Goal: Task Accomplishment & Management: Use online tool/utility

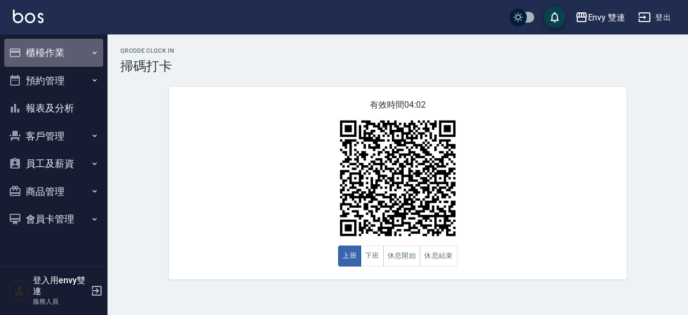
click at [56, 55] on button "櫃檯作業" at bounding box center [53, 53] width 99 height 28
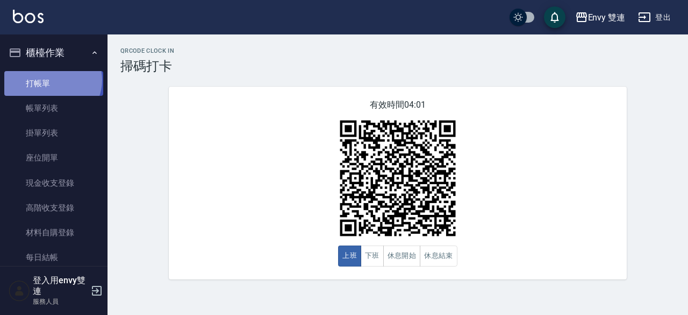
click at [52, 80] on link "打帳單" at bounding box center [53, 83] width 99 height 25
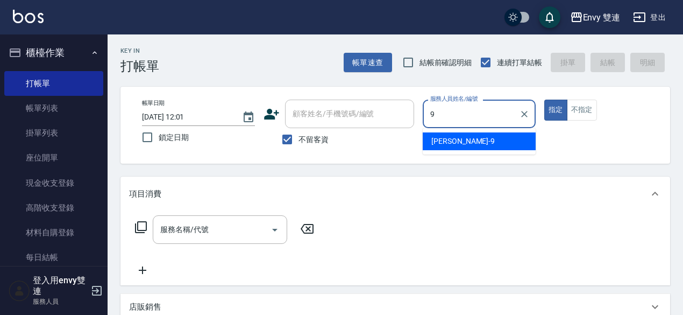
type input "Zoe-9"
type button "true"
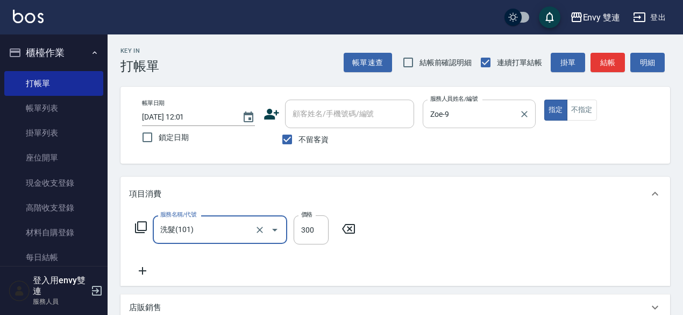
type input "洗髮(101)"
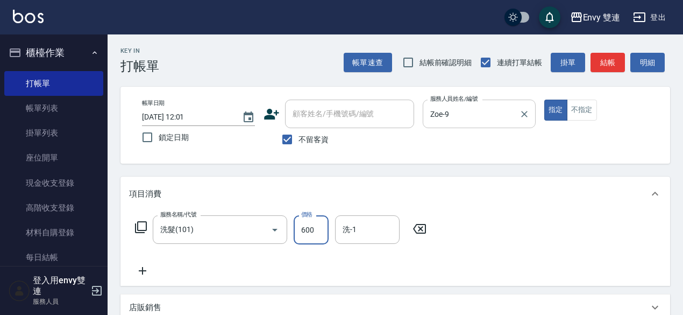
type input "600"
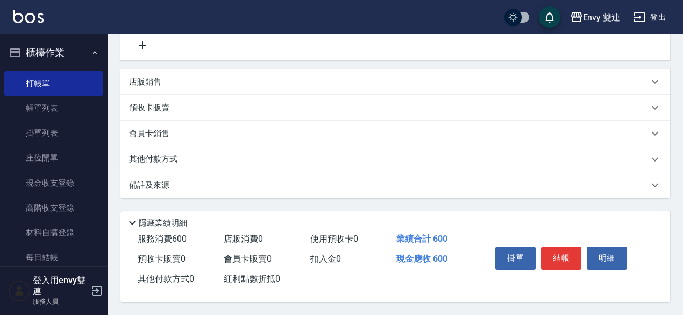
scroll to position [229, 0]
type input "Lina-31"
click at [568, 266] on div "掛單 結帳 明細" at bounding box center [561, 259] width 140 height 34
click at [561, 256] on button "結帳" at bounding box center [561, 257] width 40 height 23
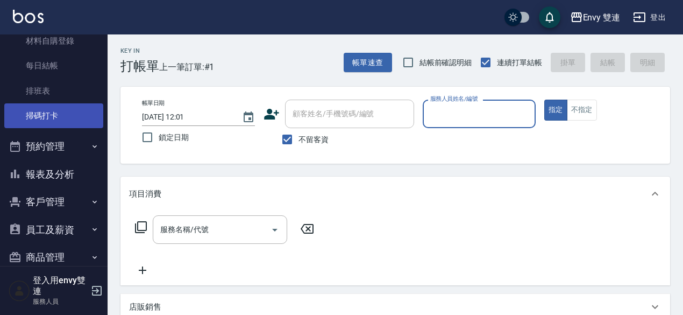
scroll to position [192, 0]
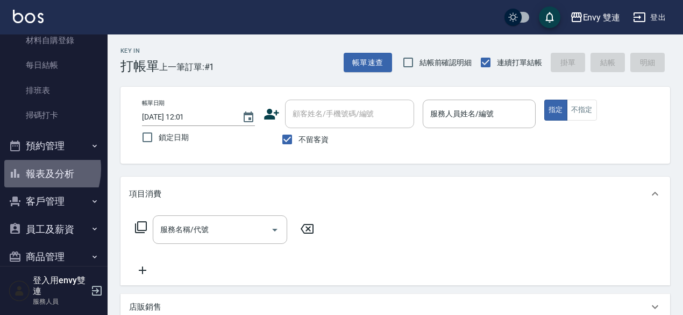
click at [31, 168] on button "報表及分析" at bounding box center [53, 174] width 99 height 28
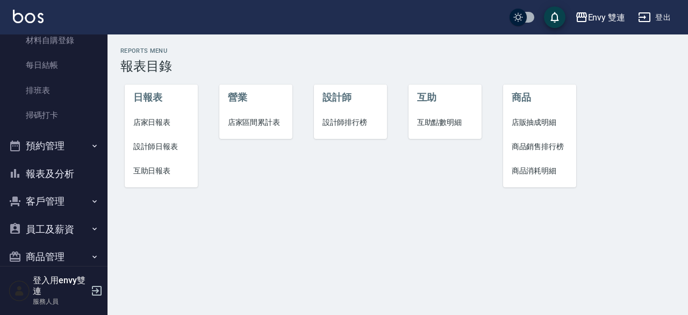
click at [174, 151] on span "設計師日報表" at bounding box center [161, 146] width 56 height 11
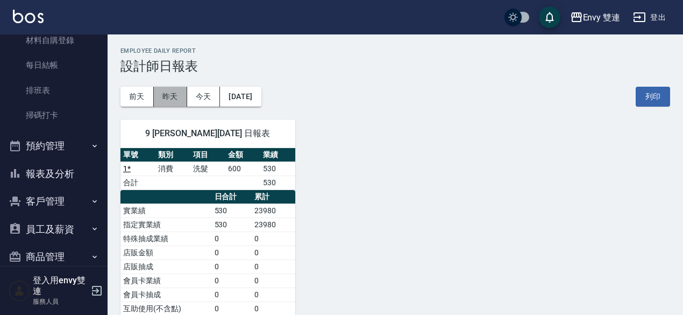
click at [157, 94] on button "昨天" at bounding box center [170, 97] width 33 height 20
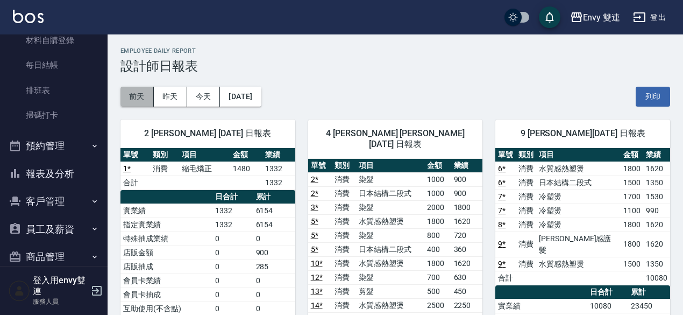
click at [137, 98] on button "前天" at bounding box center [136, 97] width 33 height 20
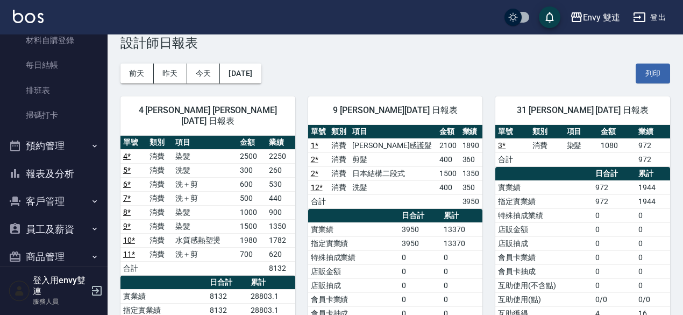
scroll to position [23, 0]
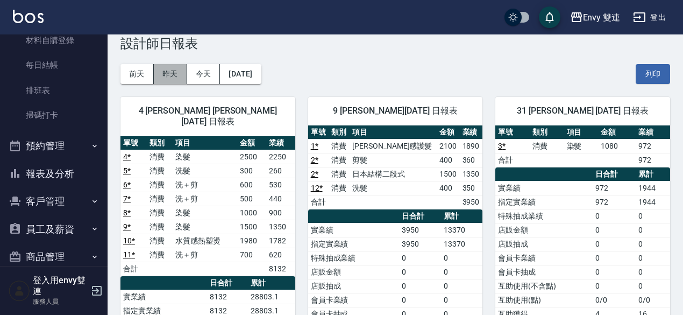
click at [172, 78] on button "昨天" at bounding box center [170, 74] width 33 height 20
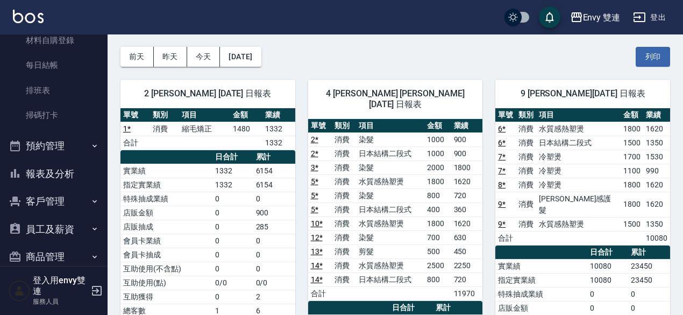
scroll to position [80, 0]
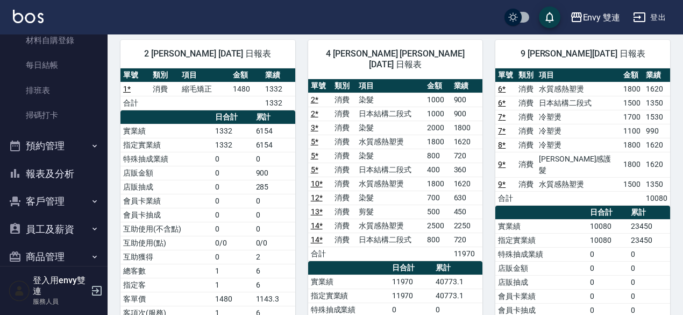
click at [213, 127] on td "1332" at bounding box center [232, 131] width 40 height 14
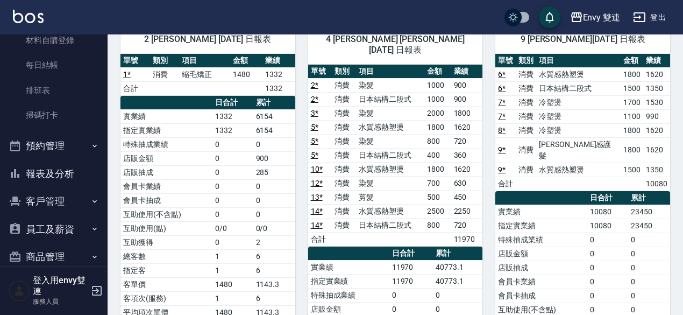
scroll to position [0, 0]
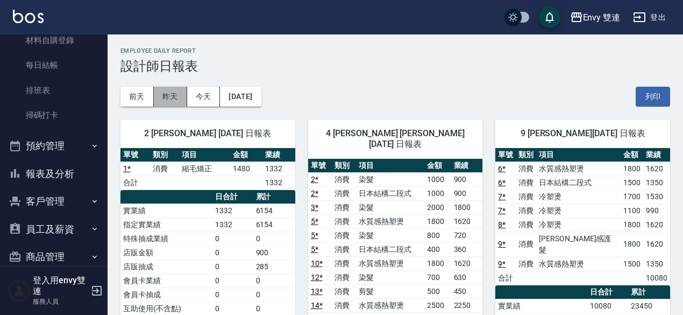
click at [169, 91] on button "昨天" at bounding box center [170, 97] width 33 height 20
click at [145, 91] on button "前天" at bounding box center [136, 97] width 33 height 20
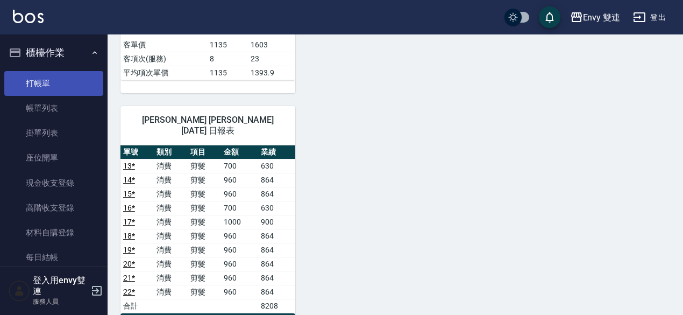
click at [47, 77] on link "打帳單" at bounding box center [53, 83] width 99 height 25
